Goal: Task Accomplishment & Management: Complete application form

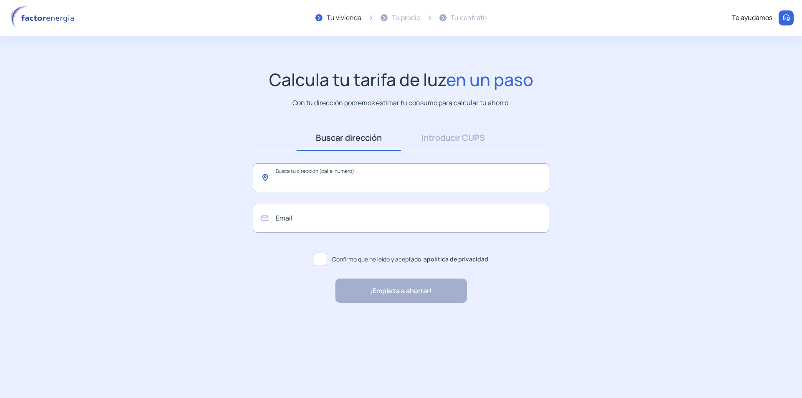
click at [330, 176] on input "text" at bounding box center [401, 177] width 297 height 29
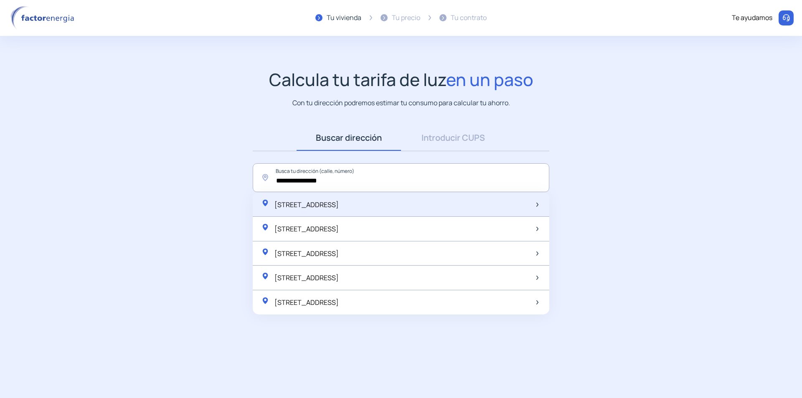
click at [339, 200] on span "Carrer del Puig Castellar, 9, Barcelona, España" at bounding box center [307, 204] width 64 height 9
type input "**********"
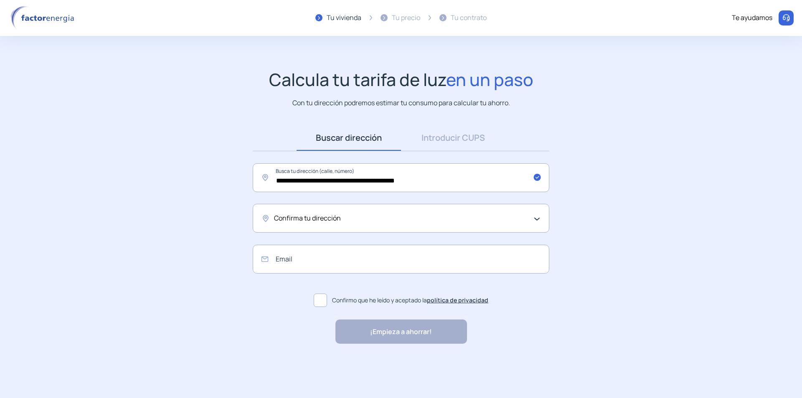
click at [538, 224] on div "Confirma tu dirección" at bounding box center [401, 218] width 297 height 29
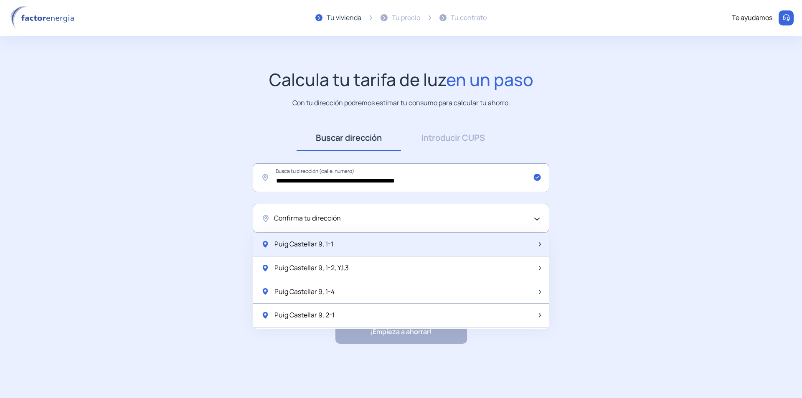
click at [384, 247] on div "Puig Castellar 9, 1-1" at bounding box center [401, 245] width 297 height 24
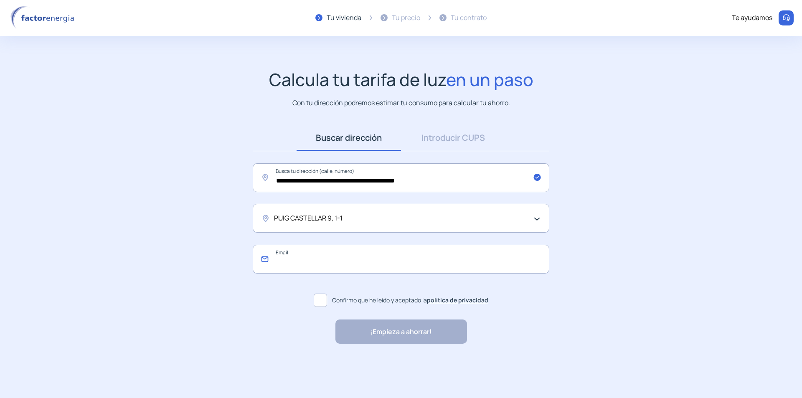
click at [300, 261] on input "email" at bounding box center [401, 259] width 297 height 29
